Goal: Communication & Community: Answer question/provide support

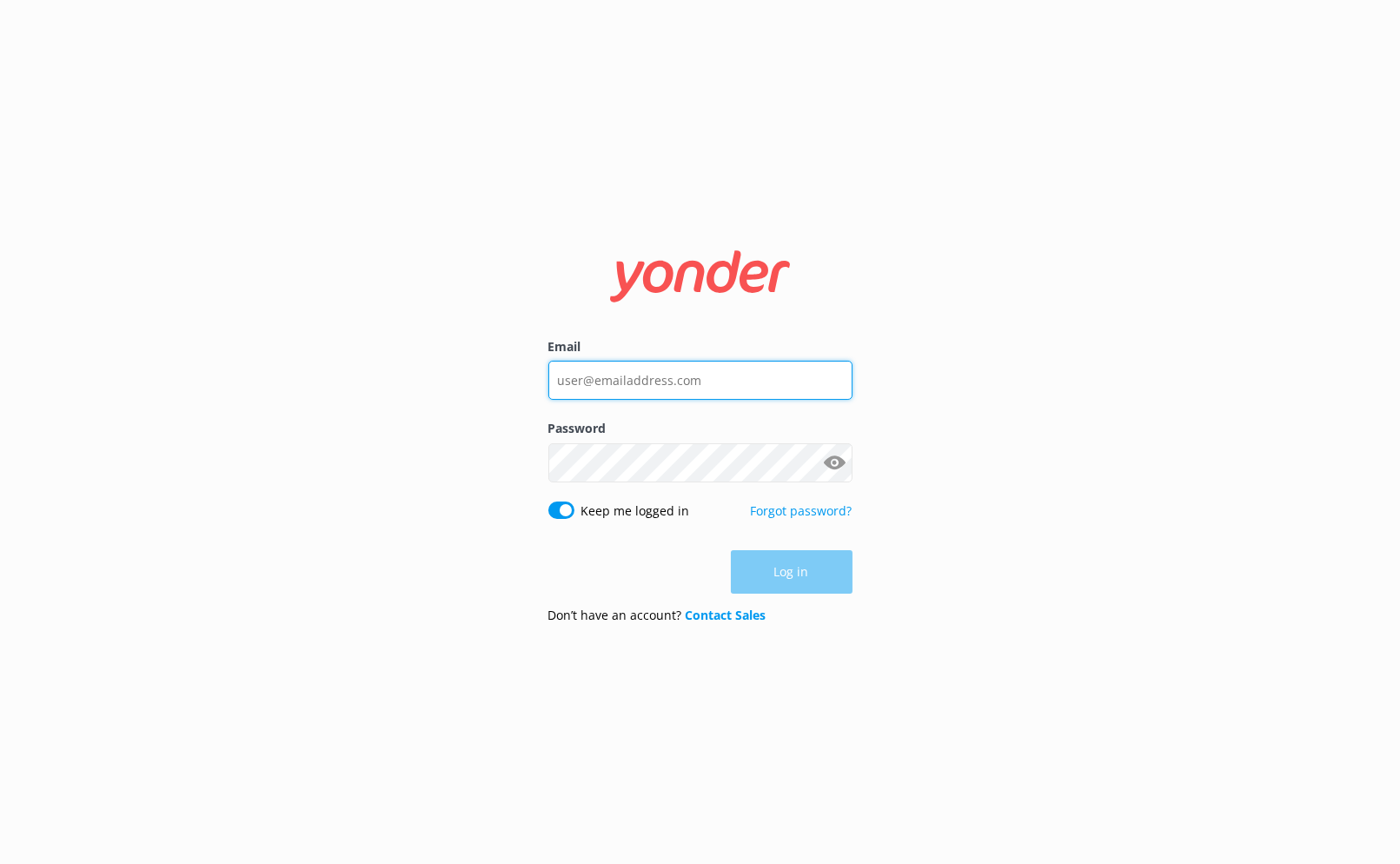
drag, startPoint x: 0, startPoint y: 0, endPoint x: 732, endPoint y: 373, distance: 821.6
click at [732, 373] on input "Email" at bounding box center [700, 380] width 304 height 39
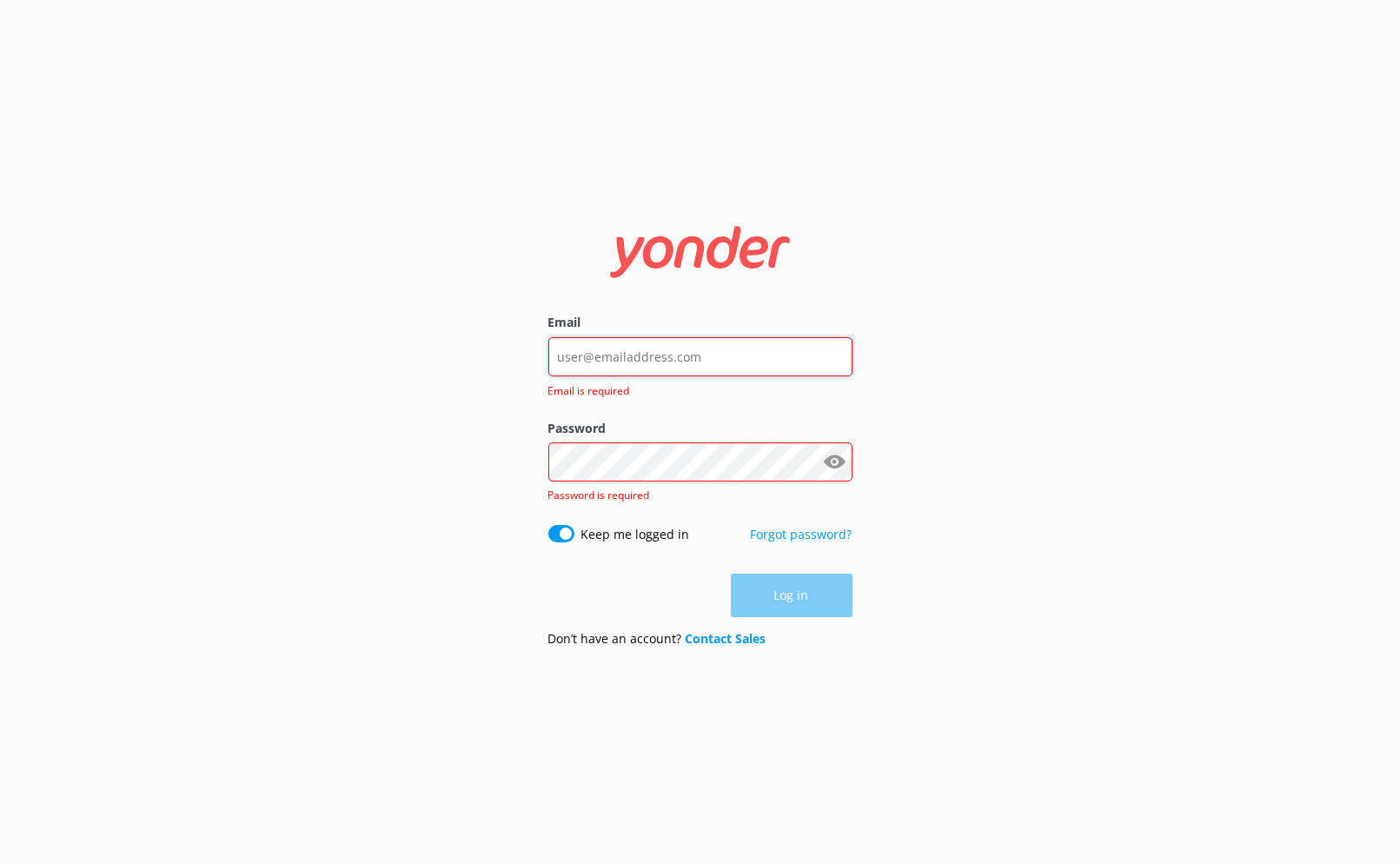
type input "[EMAIL_ADDRESS][DOMAIN_NAME]"
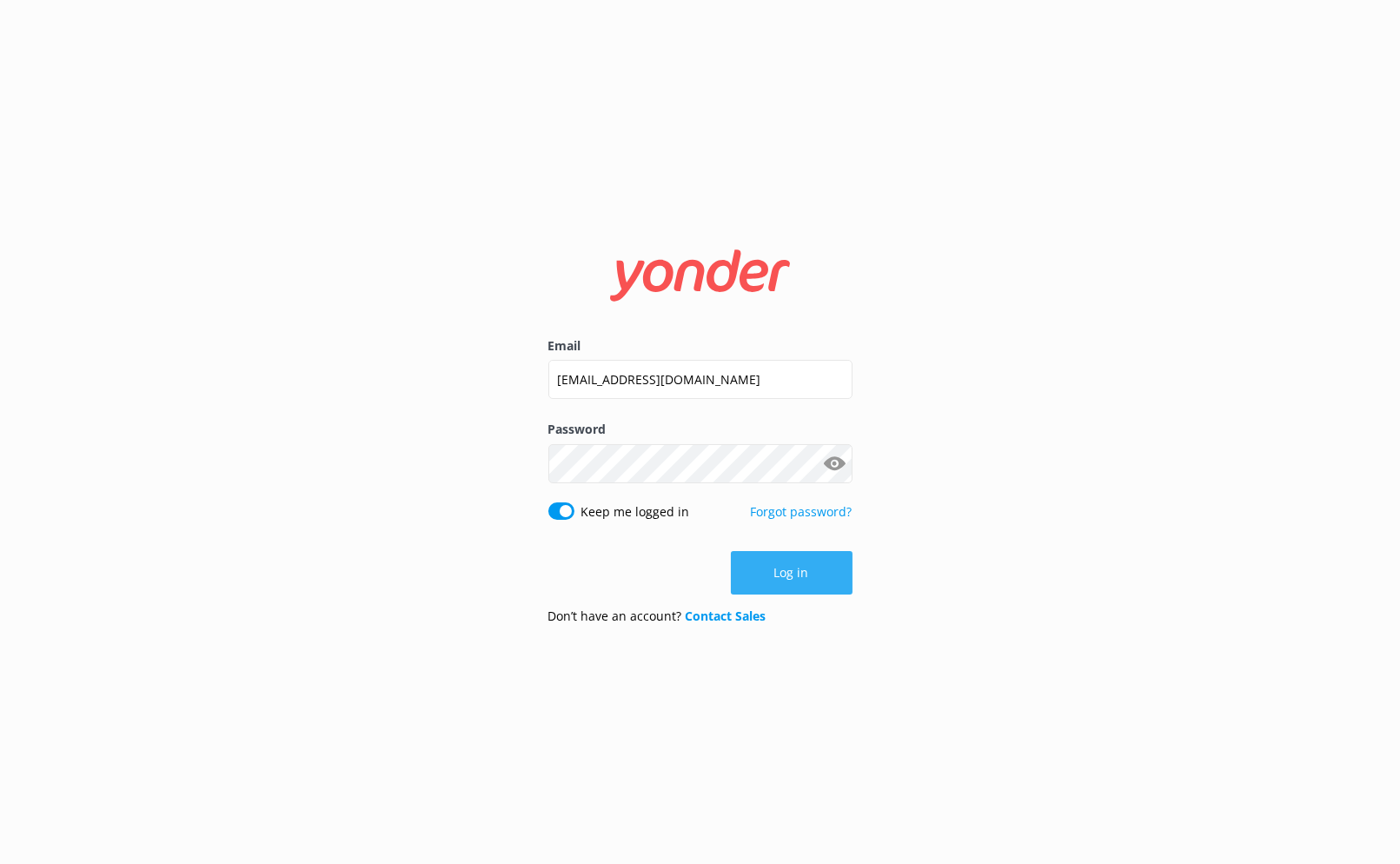
click at [778, 567] on button "Log in" at bounding box center [792, 573] width 122 height 44
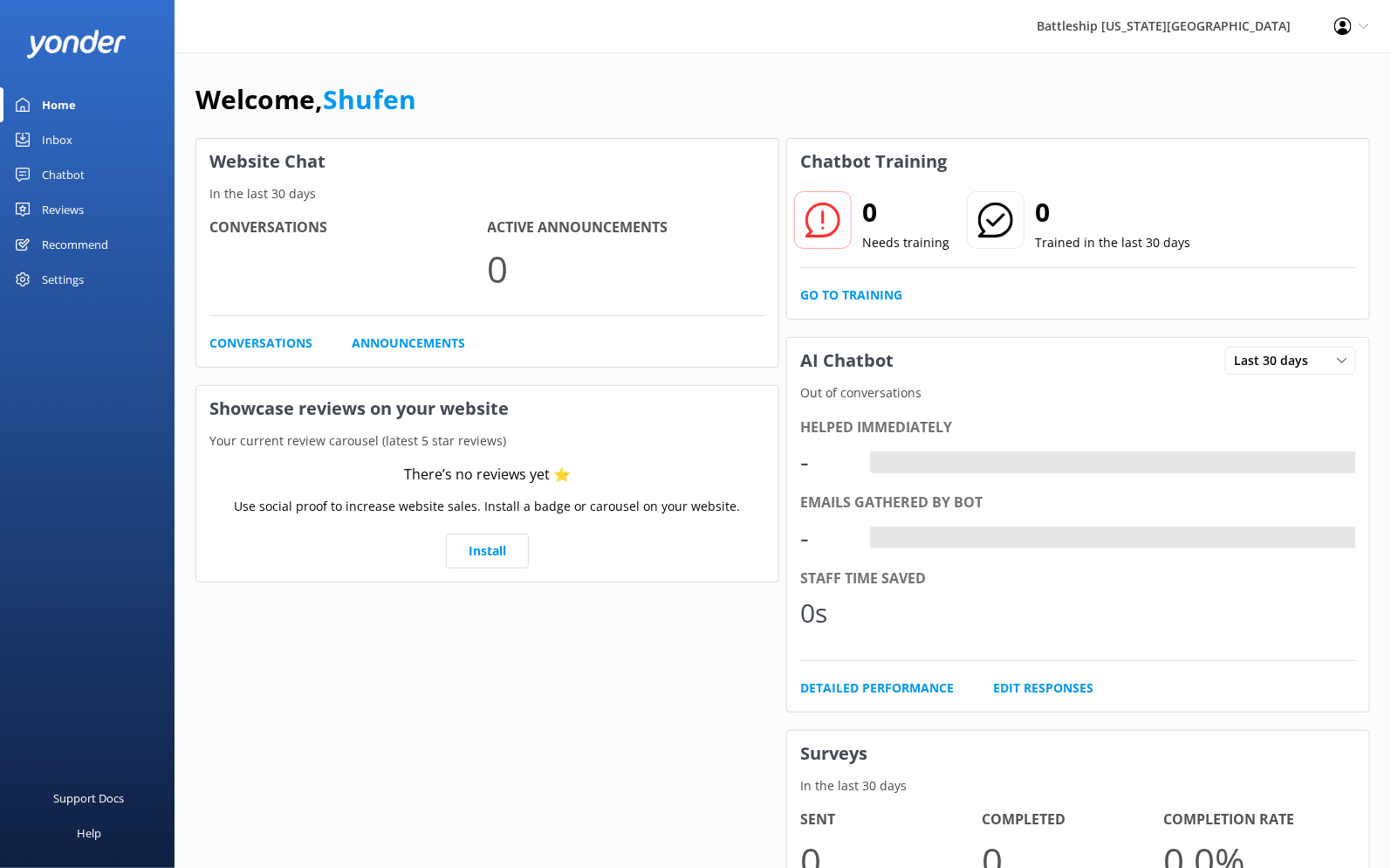
click at [56, 131] on div "Inbox" at bounding box center [57, 140] width 30 height 35
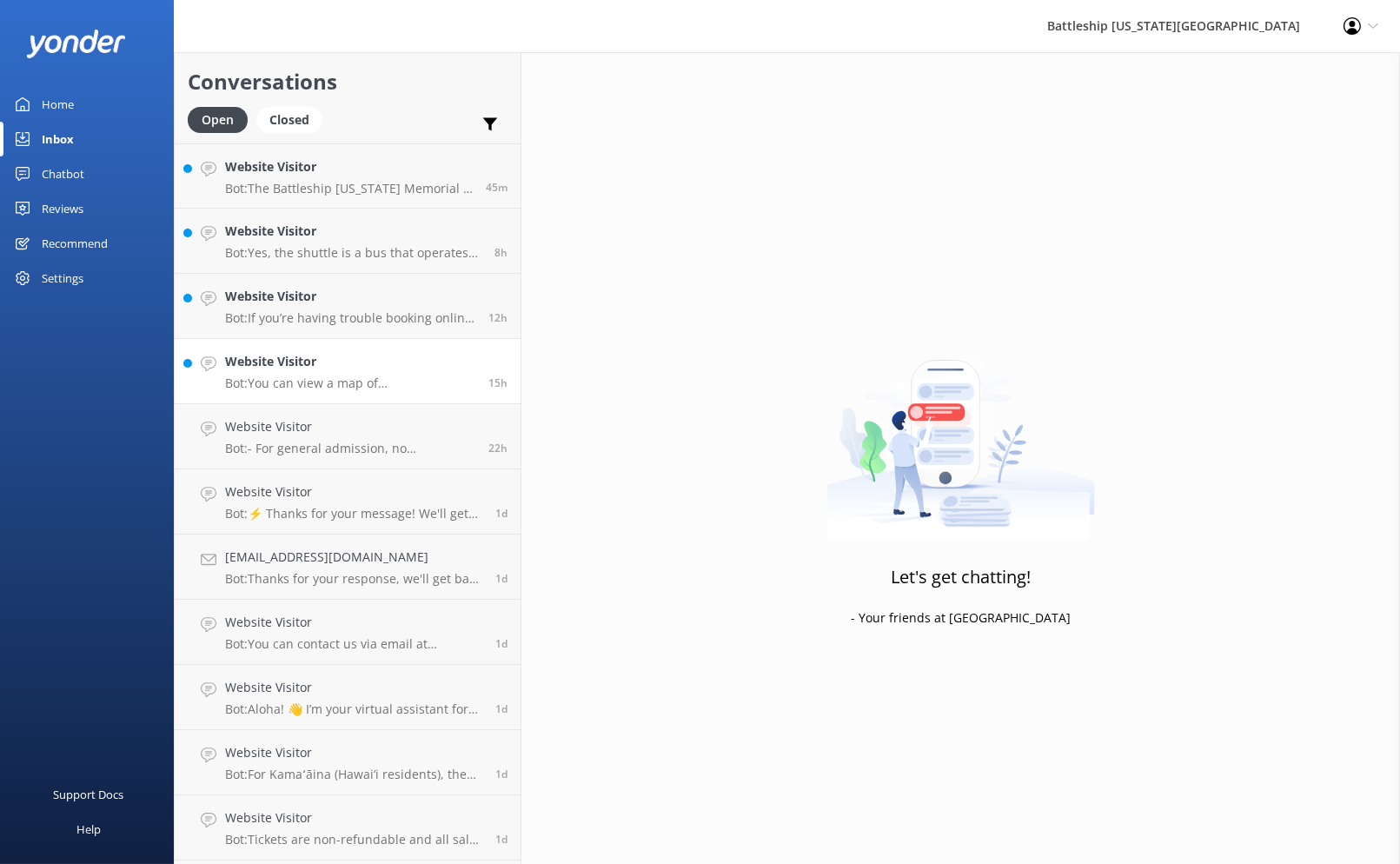
click at [317, 374] on div "Website Visitor Bot: You can view a map of [GEOGRAPHIC_DATA] at the bottom of o…" at bounding box center [350, 371] width 250 height 38
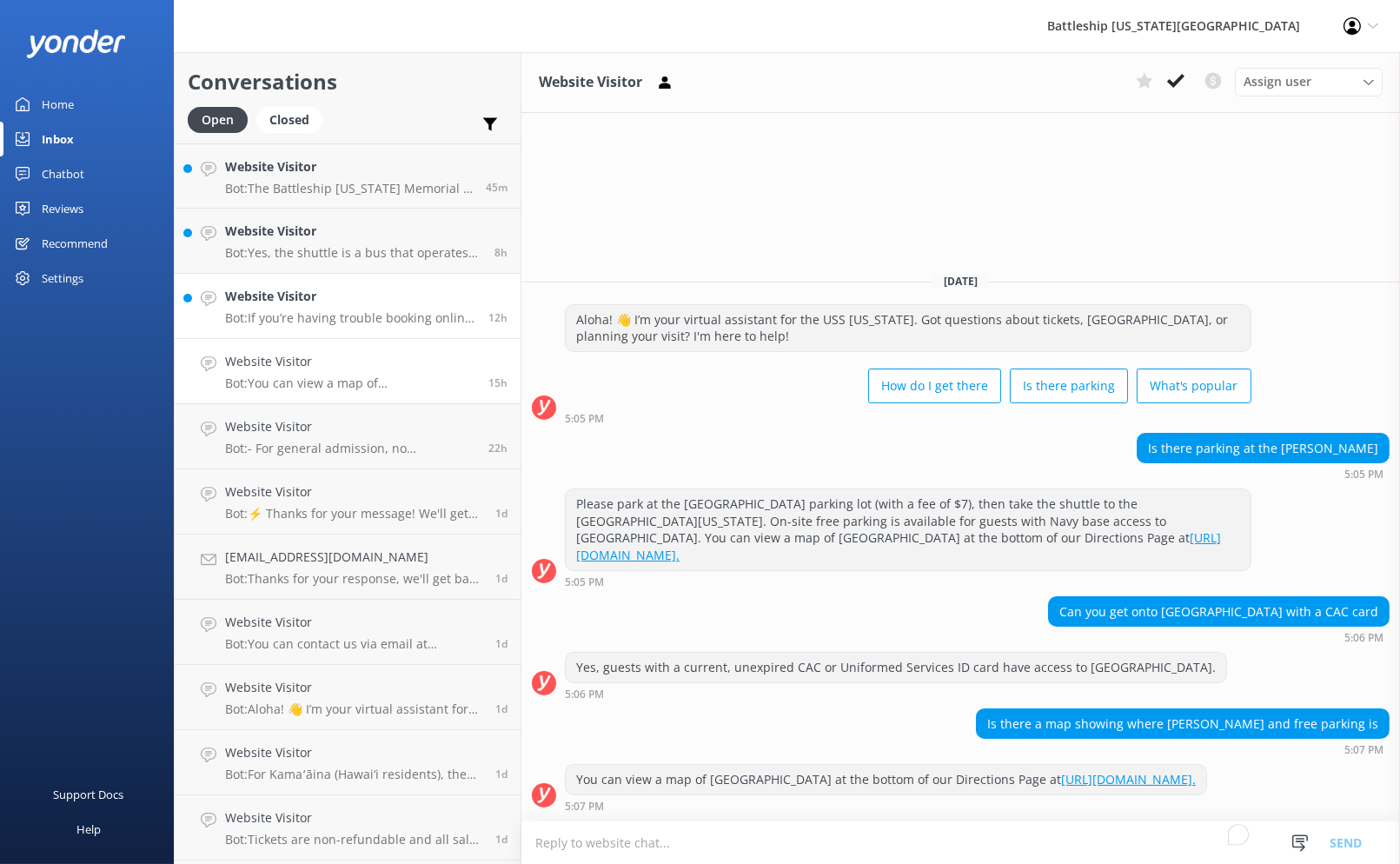
click at [342, 307] on div "Website Visitor Bot: If you’re having trouble booking online, please contact th…" at bounding box center [350, 306] width 250 height 38
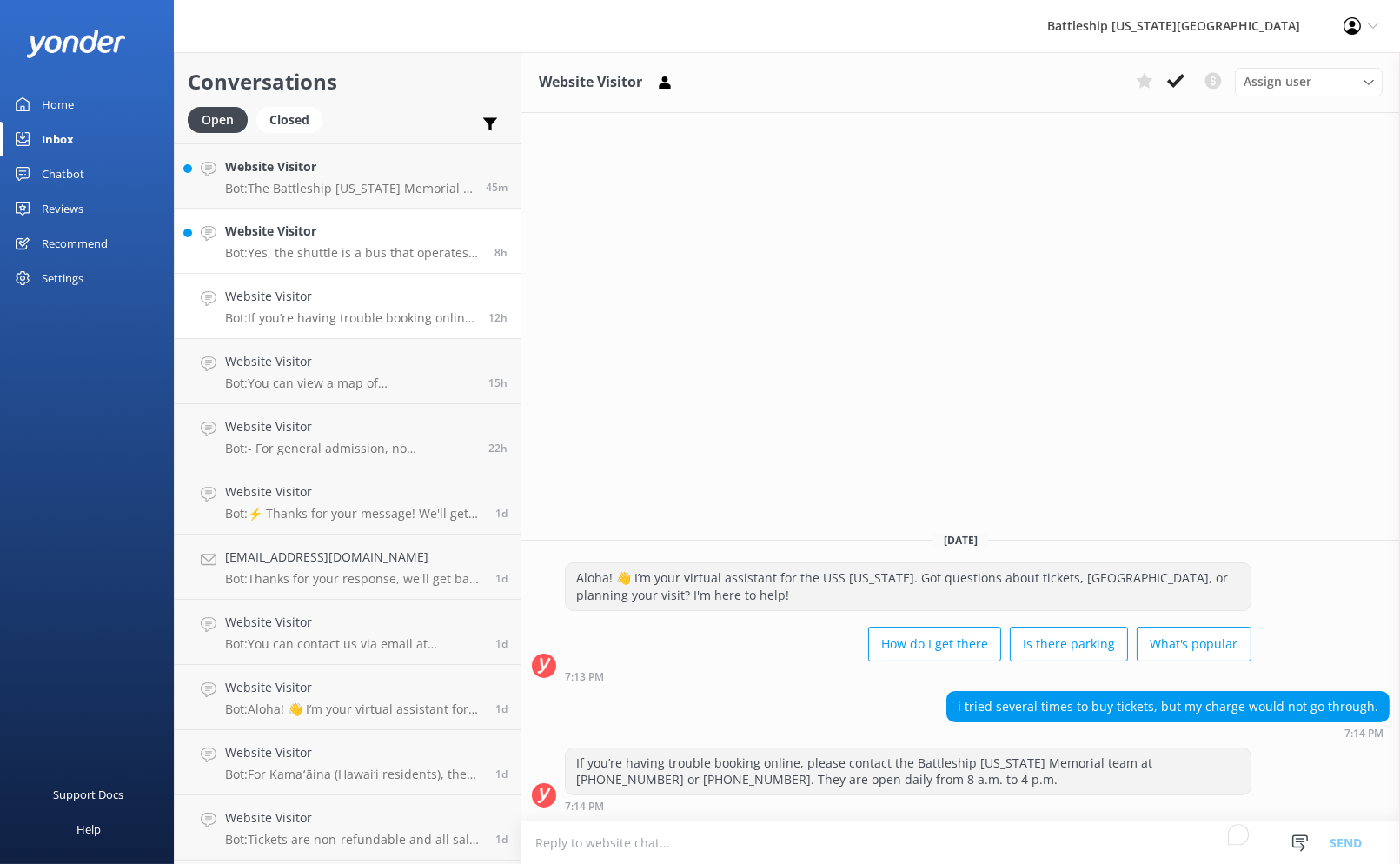
click at [370, 238] on h4 "Website Visitor" at bounding box center [353, 230] width 256 height 19
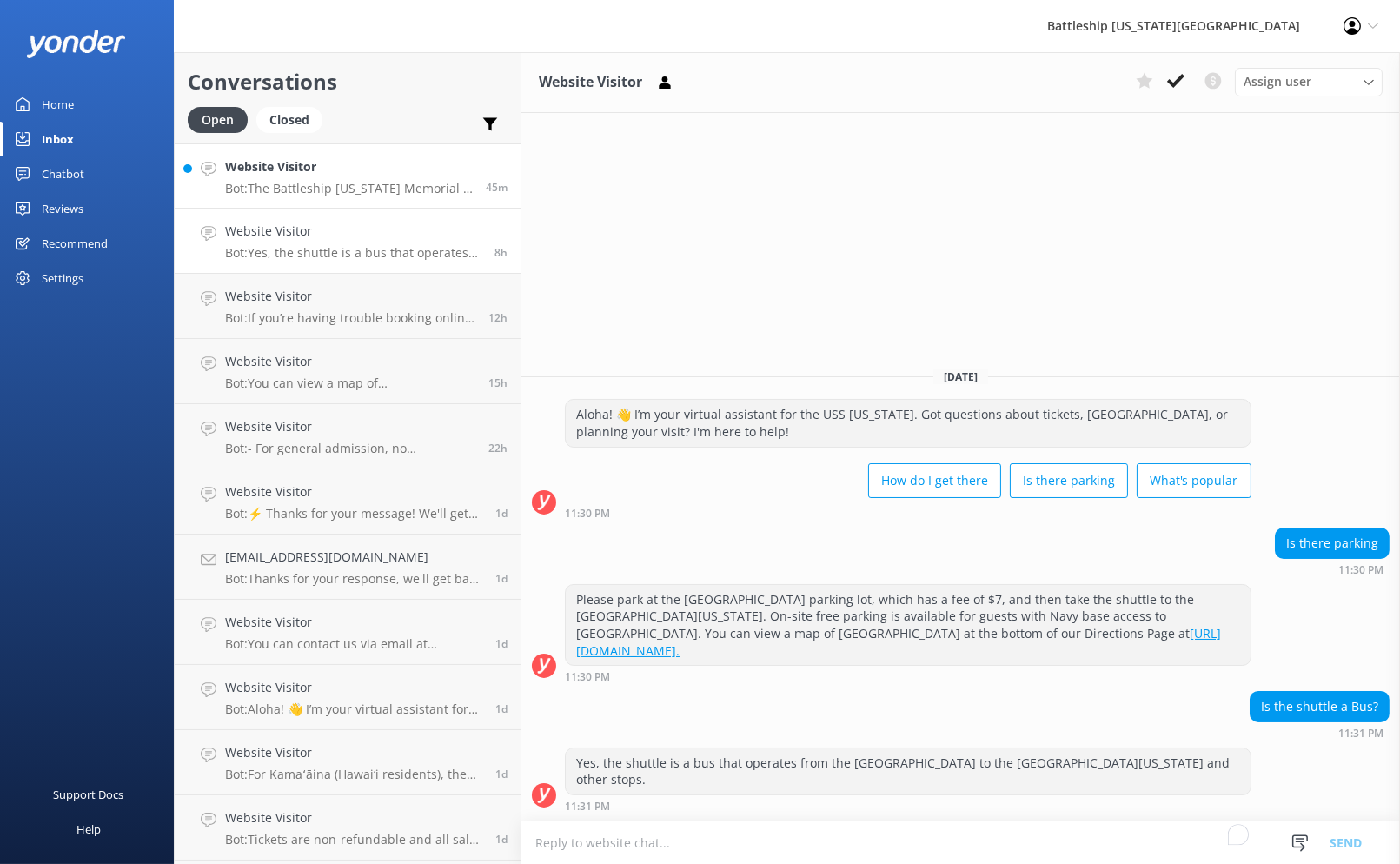
click at [369, 150] on link "Website Visitor Bot: The Battleship [US_STATE] Memorial is located on an active…" at bounding box center [348, 176] width 346 height 66
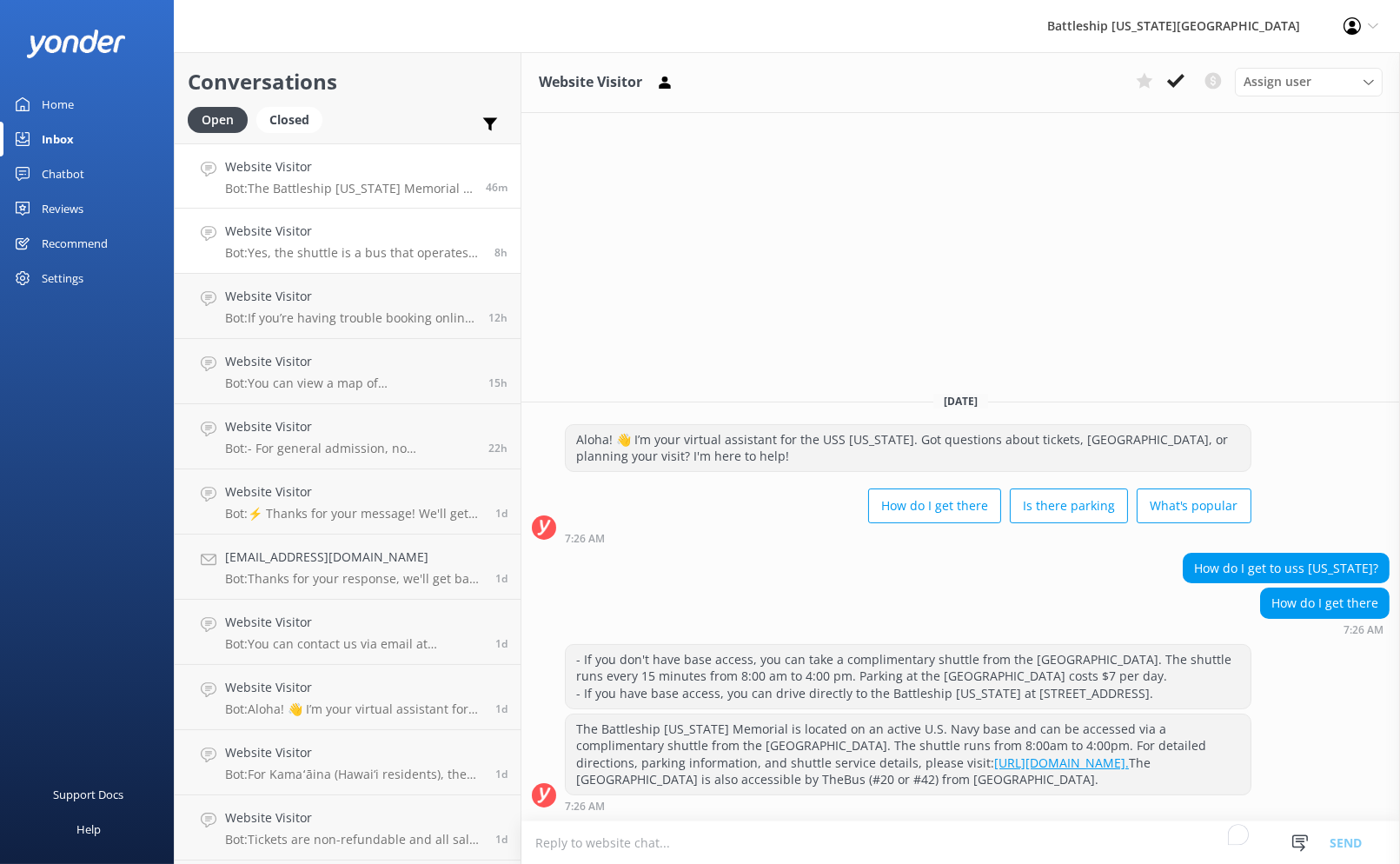
click at [356, 237] on h4 "Website Visitor" at bounding box center [353, 230] width 256 height 19
